Goal: Task Accomplishment & Management: Manage account settings

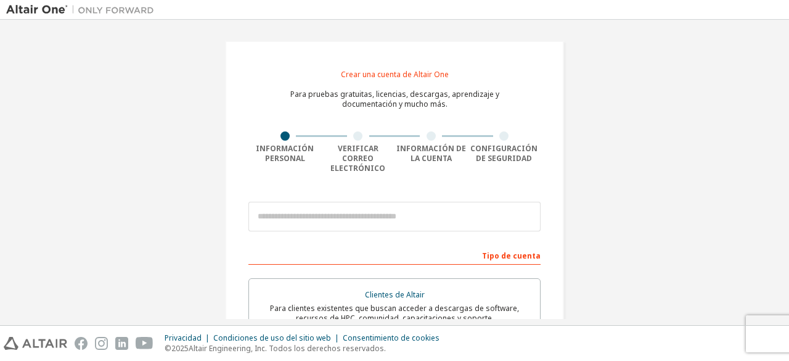
scroll to position [54, 0]
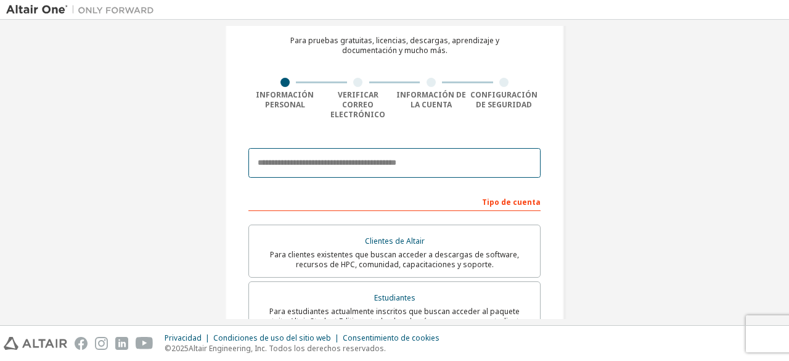
click at [352, 150] on input "email" at bounding box center [395, 163] width 292 height 30
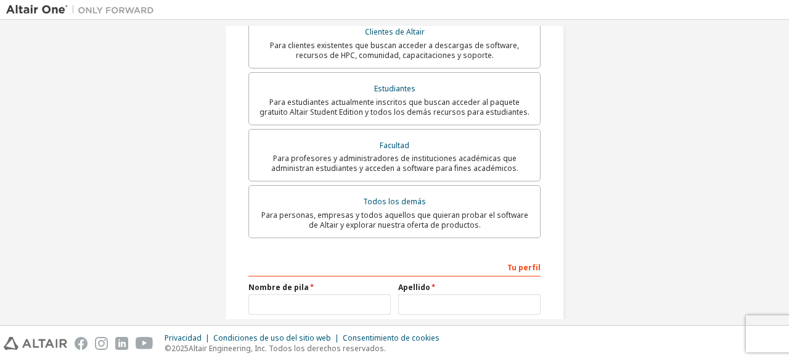
scroll to position [303, 0]
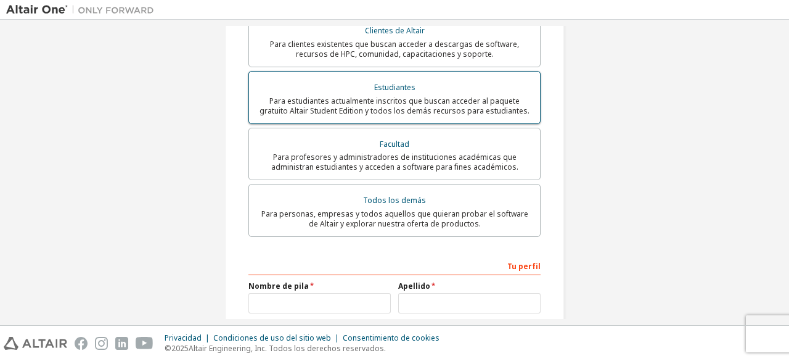
type input "**********"
click at [427, 79] on div "Estudiantes" at bounding box center [395, 87] width 276 height 17
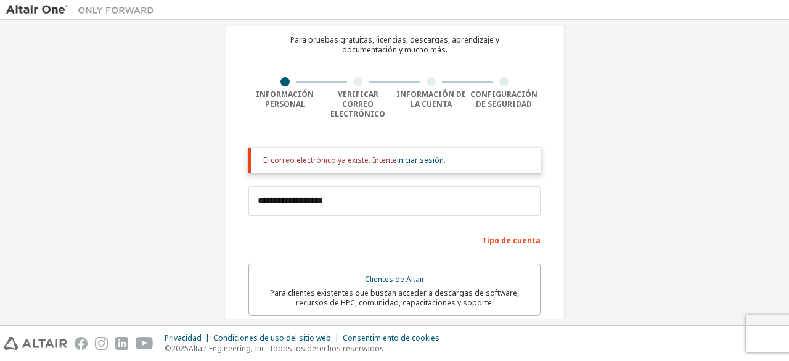
scroll to position [0, 0]
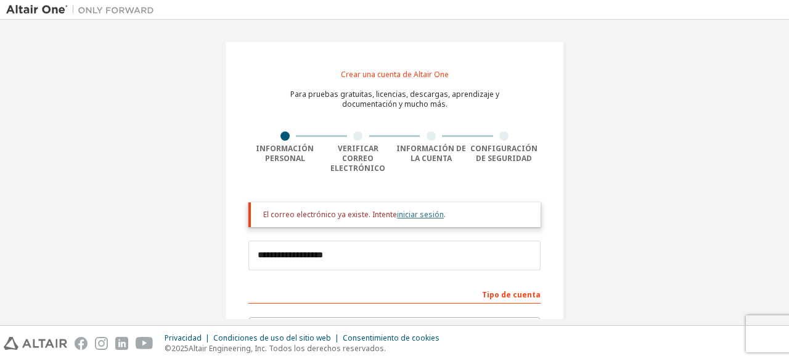
click at [413, 209] on font "iniciar sesión" at bounding box center [420, 214] width 47 height 10
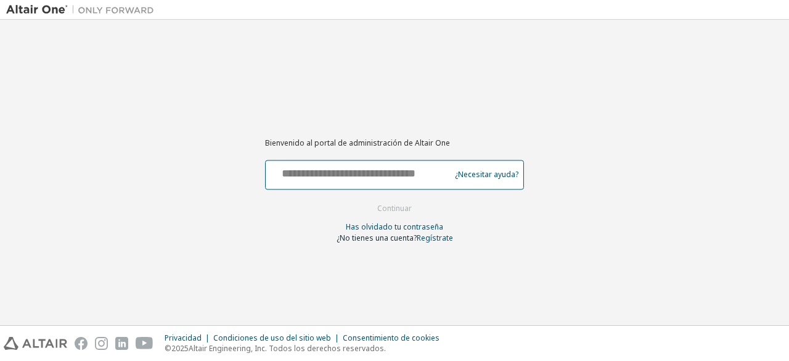
click at [416, 178] on input "text" at bounding box center [360, 172] width 178 height 18
type input "**********"
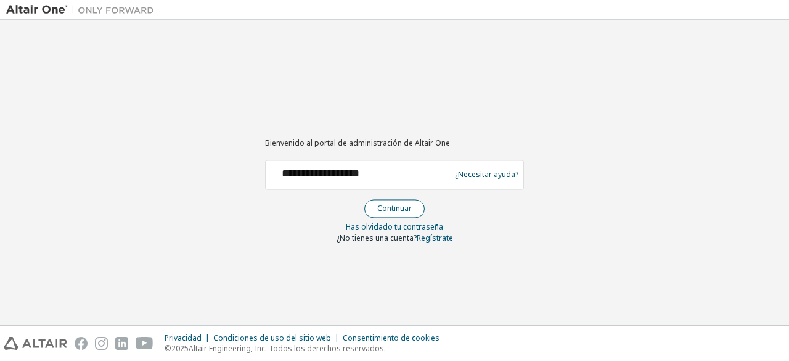
click at [406, 208] on font "Continuar" at bounding box center [394, 208] width 35 height 10
click at [396, 226] on font "Has olvidado tu contraseña" at bounding box center [394, 226] width 97 height 10
